Goal: Task Accomplishment & Management: Use online tool/utility

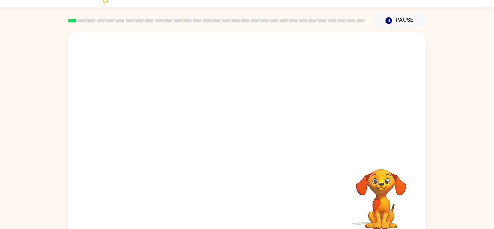
scroll to position [25, 0]
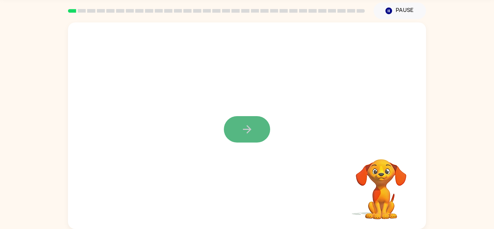
click at [239, 120] on button "button" at bounding box center [247, 129] width 46 height 26
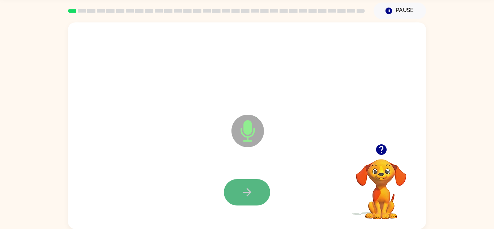
click at [255, 196] on button "button" at bounding box center [247, 192] width 46 height 26
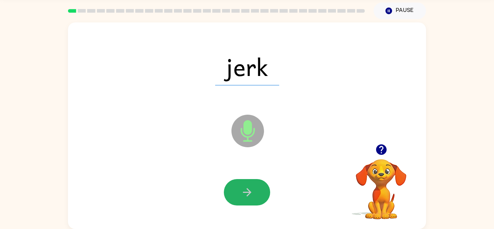
click at [255, 196] on button "button" at bounding box center [247, 192] width 46 height 26
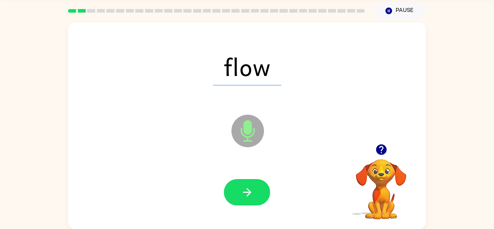
click at [255, 196] on button "button" at bounding box center [247, 192] width 46 height 26
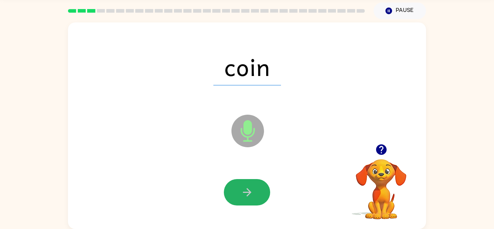
click at [255, 196] on button "button" at bounding box center [247, 192] width 46 height 26
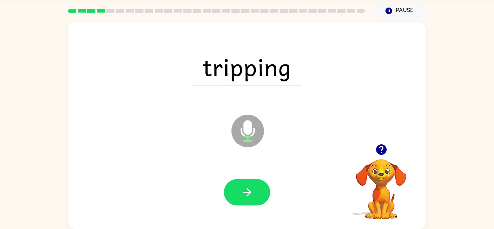
click at [255, 196] on button "button" at bounding box center [247, 192] width 46 height 26
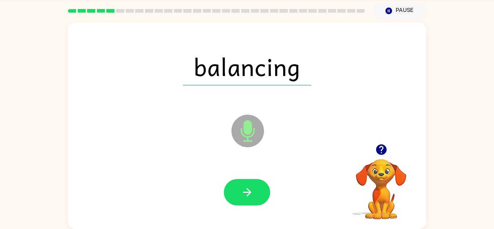
click at [255, 196] on button "button" at bounding box center [247, 192] width 46 height 26
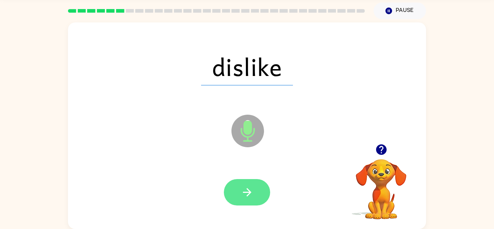
click at [252, 185] on button "button" at bounding box center [247, 192] width 46 height 26
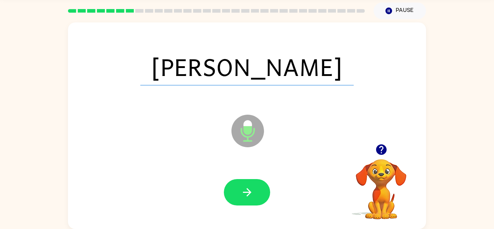
click at [252, 185] on button "button" at bounding box center [247, 192] width 46 height 26
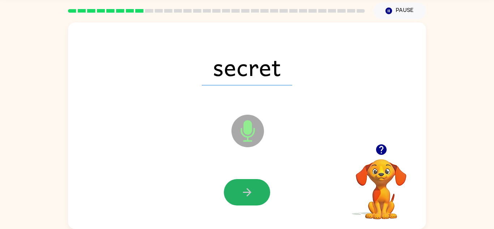
click at [252, 185] on button "button" at bounding box center [247, 192] width 46 height 26
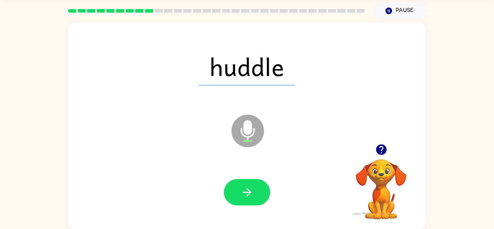
click at [252, 185] on button "button" at bounding box center [247, 192] width 46 height 26
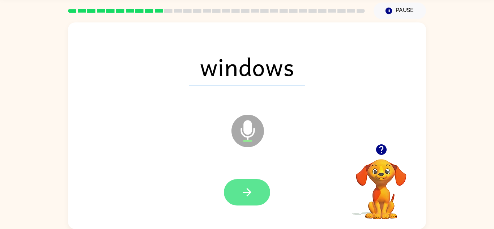
click at [254, 187] on button "button" at bounding box center [247, 192] width 46 height 26
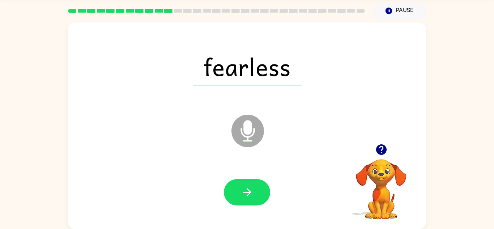
click at [254, 187] on button "button" at bounding box center [247, 192] width 46 height 26
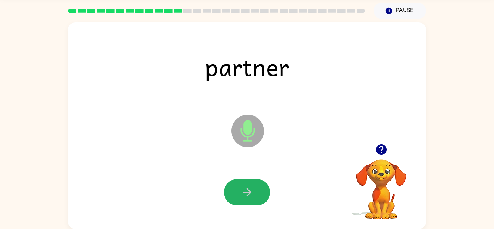
click at [254, 187] on button "button" at bounding box center [247, 192] width 46 height 26
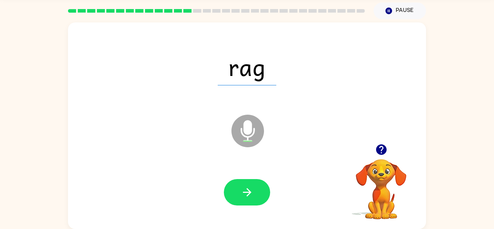
click at [254, 187] on button "button" at bounding box center [247, 192] width 46 height 26
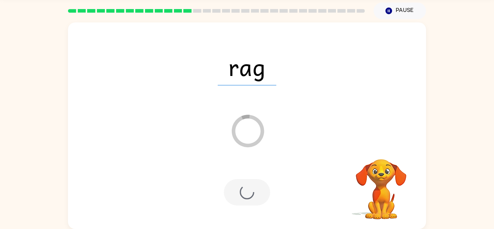
click at [254, 187] on div at bounding box center [247, 192] width 46 height 26
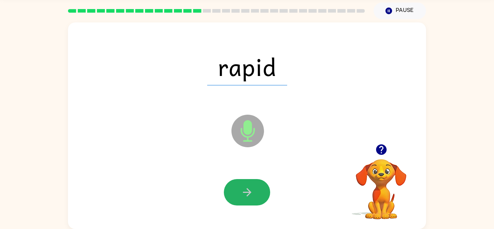
click at [254, 187] on button "button" at bounding box center [247, 192] width 46 height 26
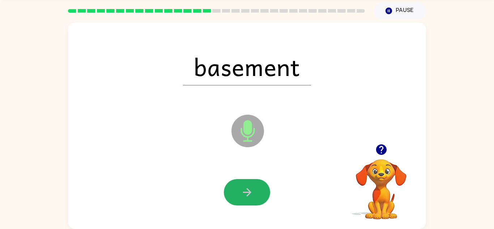
click at [254, 187] on button "button" at bounding box center [247, 192] width 46 height 26
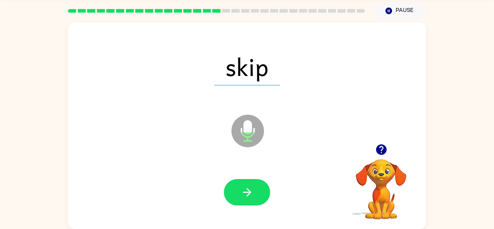
click at [254, 187] on button "button" at bounding box center [247, 192] width 46 height 26
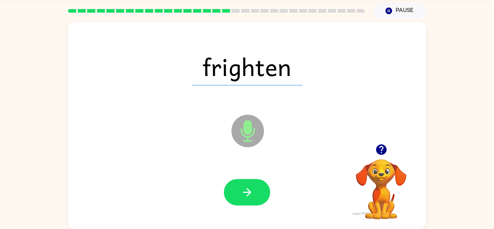
click at [254, 187] on button "button" at bounding box center [247, 192] width 46 height 26
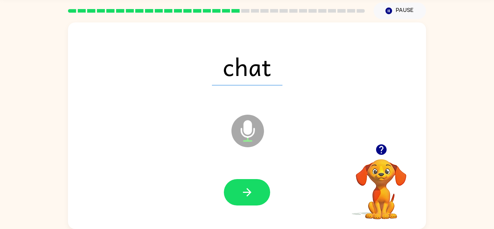
click at [254, 187] on button "button" at bounding box center [247, 192] width 46 height 26
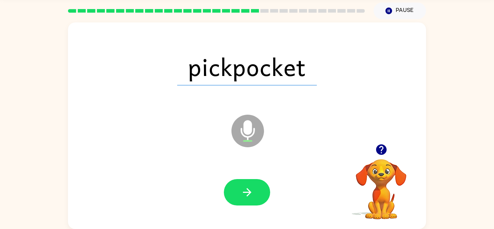
click at [254, 187] on button "button" at bounding box center [247, 192] width 46 height 26
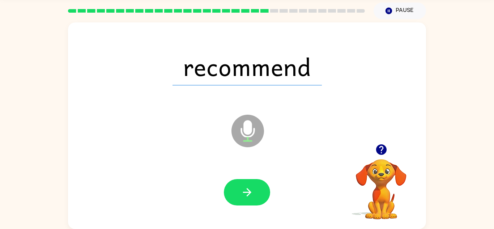
click at [254, 187] on button "button" at bounding box center [247, 192] width 46 height 26
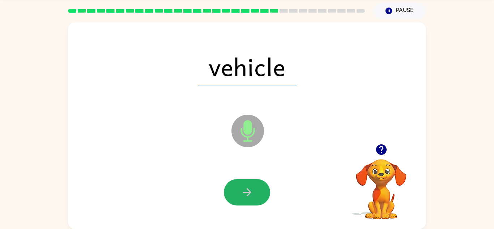
click at [254, 187] on button "button" at bounding box center [247, 192] width 46 height 26
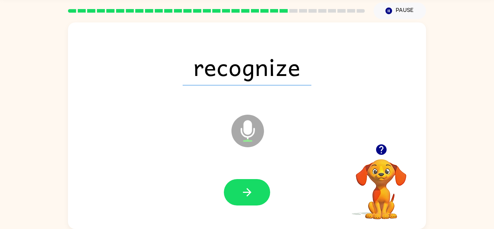
click at [254, 187] on button "button" at bounding box center [247, 192] width 46 height 26
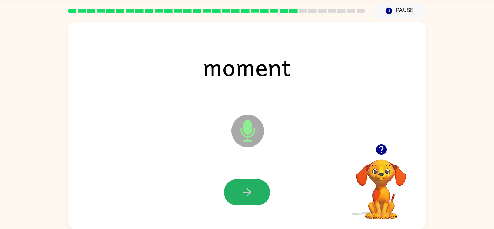
click at [254, 187] on button "button" at bounding box center [247, 192] width 46 height 26
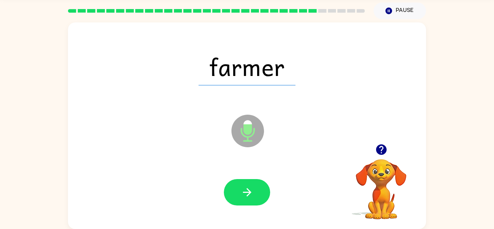
click at [254, 187] on button "button" at bounding box center [247, 192] width 46 height 26
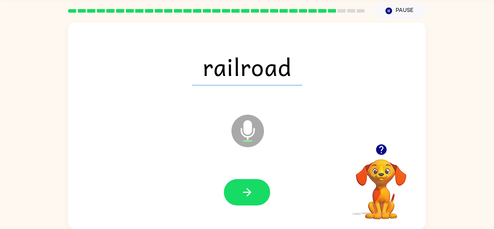
click at [254, 187] on button "button" at bounding box center [247, 192] width 46 height 26
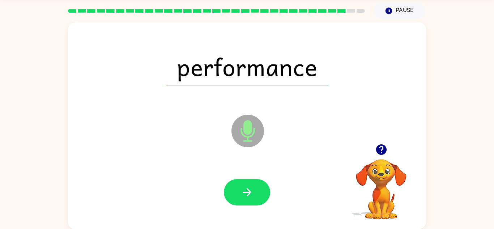
click at [254, 187] on button "button" at bounding box center [247, 192] width 46 height 26
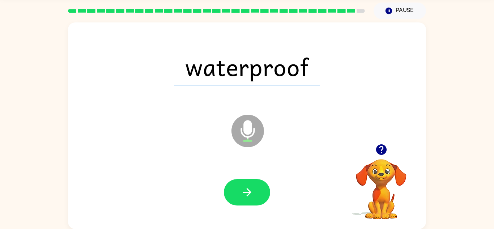
click at [254, 187] on button "button" at bounding box center [247, 192] width 46 height 26
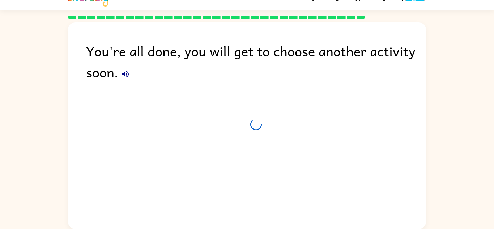
scroll to position [12, 0]
